Goal: Contribute content: Add original content to the website for others to see

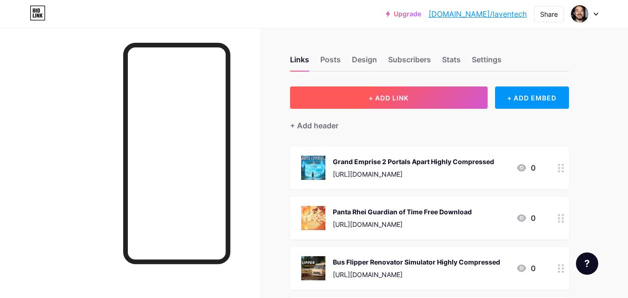
click at [450, 93] on button "+ ADD LINK" at bounding box center [388, 97] width 197 height 22
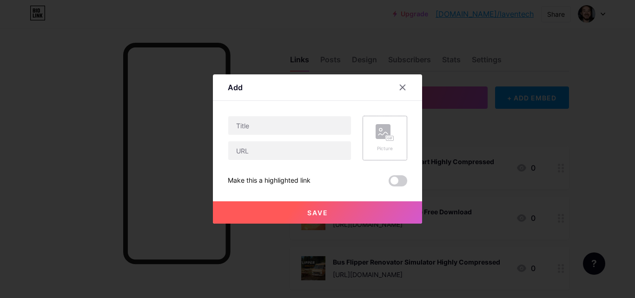
click at [396, 138] on div "Picture" at bounding box center [384, 138] width 45 height 45
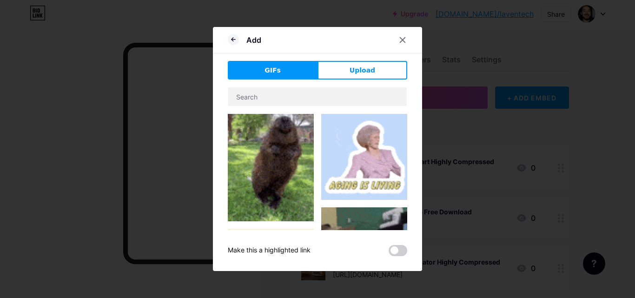
click at [340, 72] on button "Upload" at bounding box center [362, 70] width 90 height 19
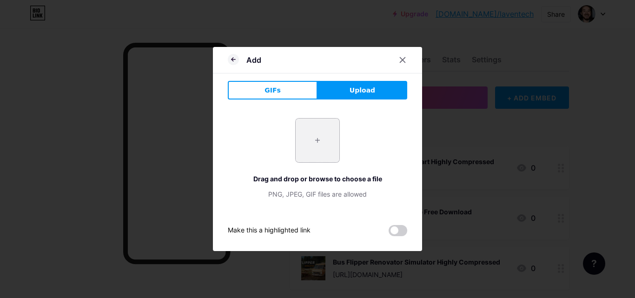
click at [319, 143] on input "file" at bounding box center [317, 140] width 44 height 44
type input "C:\fakepath\[US_STATE] Route Zero Free Download PC Edition Highly Compressed_1_…"
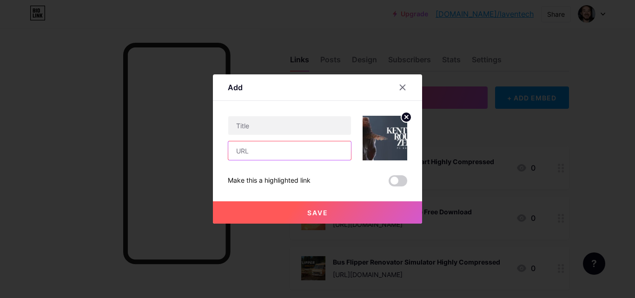
click at [298, 153] on input "text" at bounding box center [289, 150] width 123 height 19
paste input "[URL][DOMAIN_NAME][US_STATE]"
type input "[URL][DOMAIN_NAME][US_STATE]"
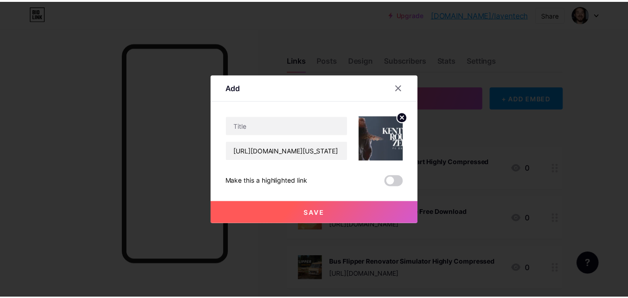
scroll to position [0, 0]
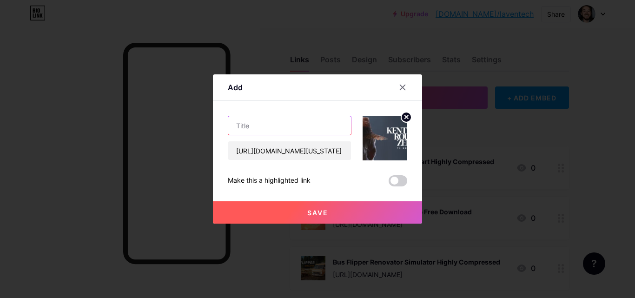
click at [302, 125] on input "text" at bounding box center [289, 125] width 123 height 19
paste input "[US_STATE] Route Zero"
paste input "text"
type input "[US_STATE] Route Zero PC Edition"
click at [334, 217] on button "Save" at bounding box center [317, 212] width 209 height 22
